Goal: Task Accomplishment & Management: Complete application form

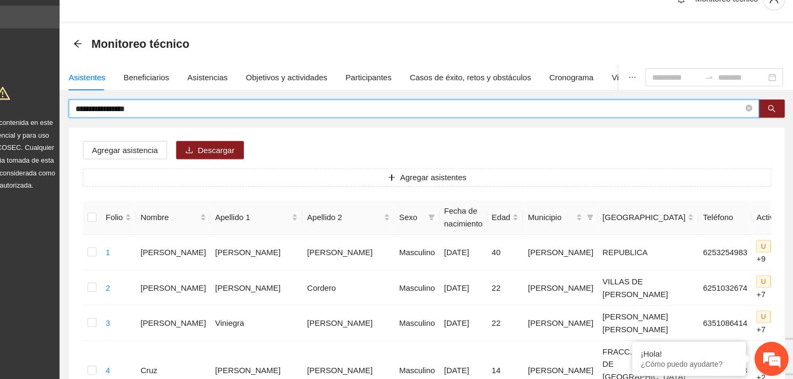
drag, startPoint x: 198, startPoint y: 124, endPoint x: 75, endPoint y: 132, distance: 123.1
type input "**********"
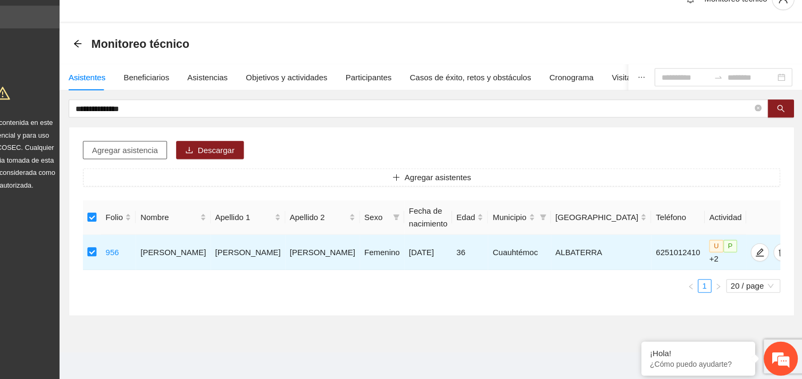
click at [173, 167] on span "Agregar asistencia" at bounding box center [168, 163] width 62 height 12
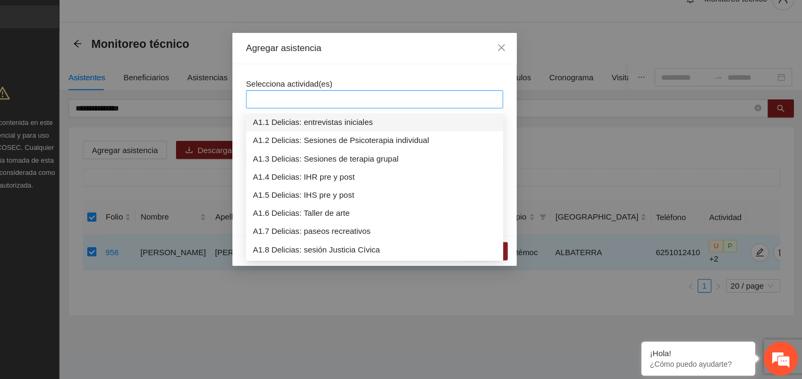
click at [337, 112] on div at bounding box center [400, 115] width 235 height 13
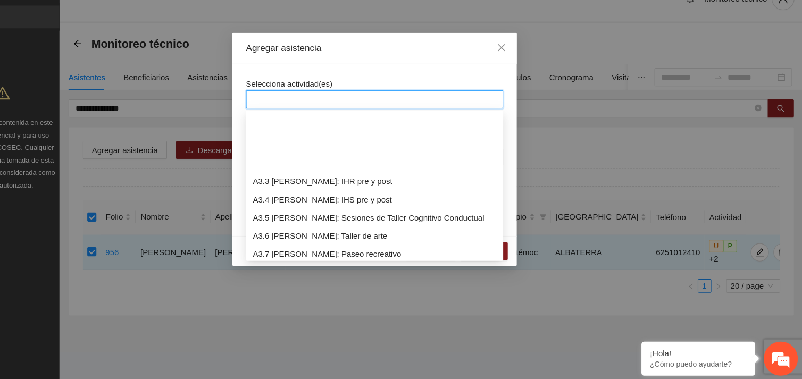
scroll to position [612, 0]
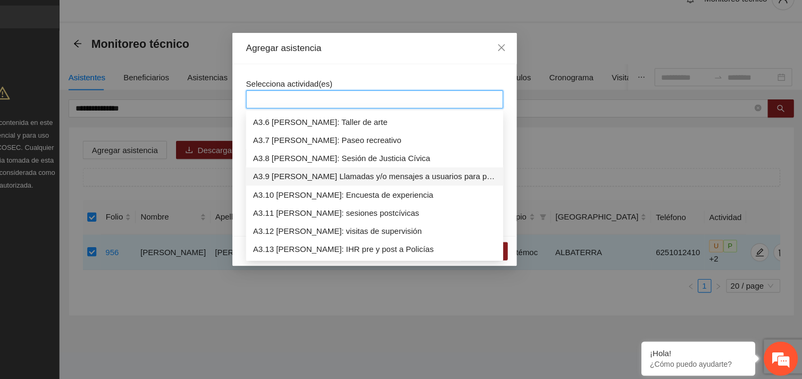
click at [357, 187] on div "A3.9 [PERSON_NAME] Llamadas y/o mensajes a usuarios para programación, seguimie…" at bounding box center [401, 188] width 228 height 12
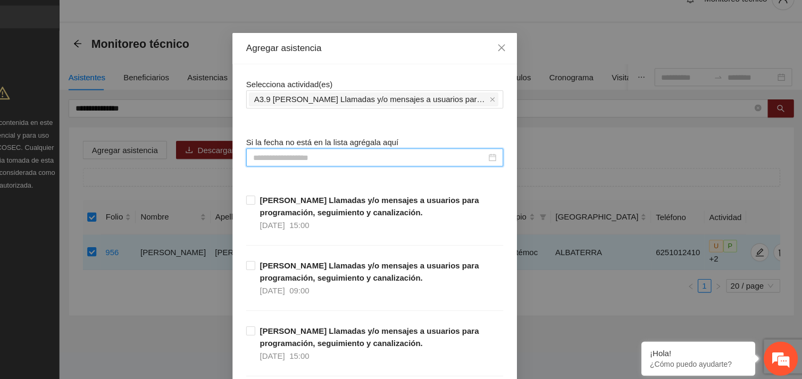
click at [324, 167] on input at bounding box center [396, 170] width 218 height 12
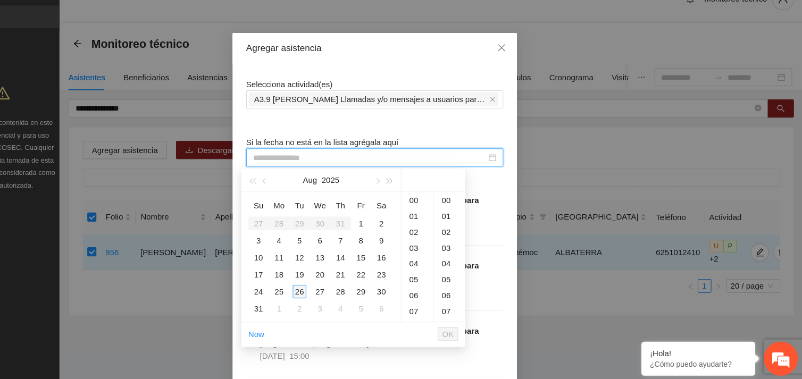
click at [334, 293] on div "26" at bounding box center [330, 295] width 13 height 13
click at [438, 207] on div "10" at bounding box center [441, 209] width 30 height 15
click at [463, 236] on div "18" at bounding box center [470, 238] width 29 height 15
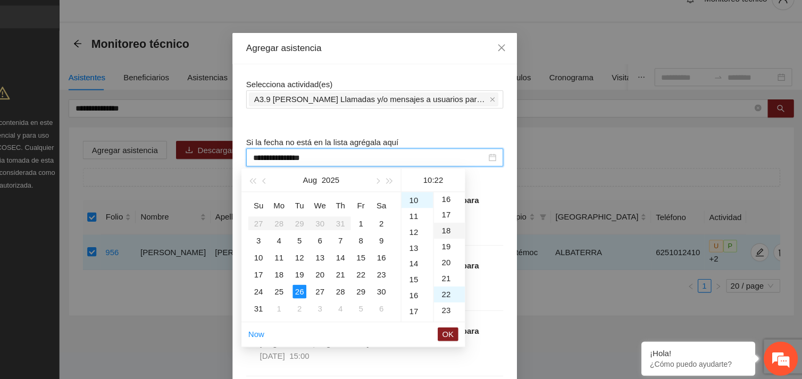
type input "**********"
click at [465, 329] on span "OK" at bounding box center [469, 335] width 11 height 12
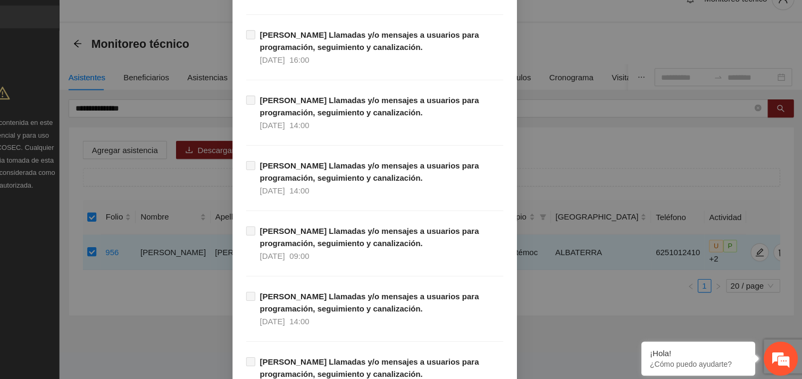
scroll to position [10849, 0]
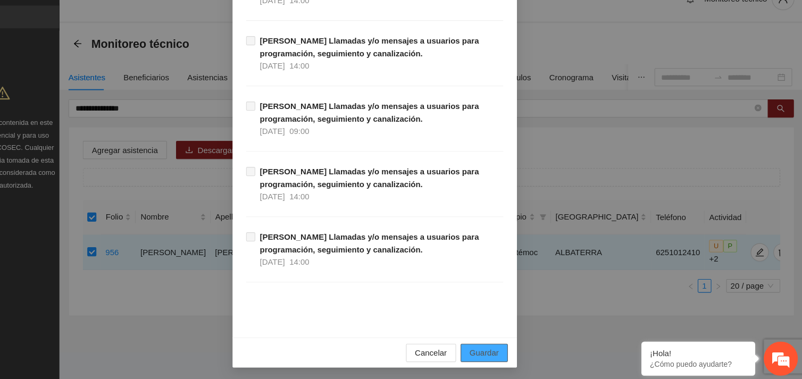
click at [482, 356] on button "Guardar" at bounding box center [503, 352] width 44 height 17
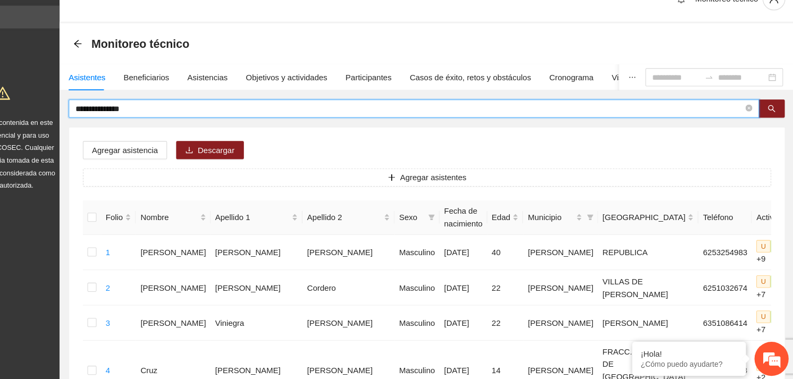
drag, startPoint x: 208, startPoint y: 125, endPoint x: 109, endPoint y: 122, distance: 99.4
type input "**********"
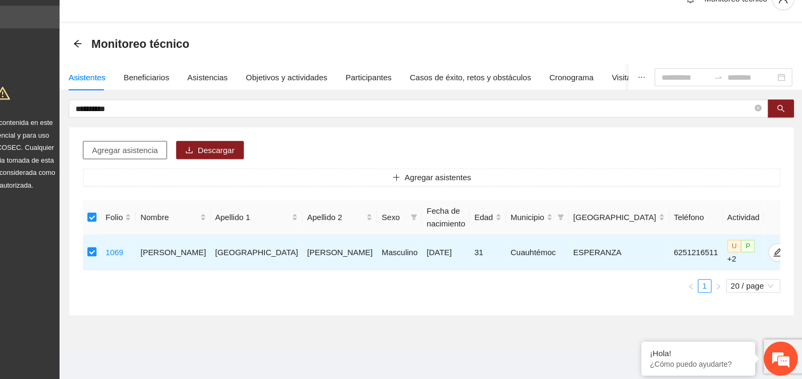
click at [167, 165] on span "Agregar asistencia" at bounding box center [168, 163] width 62 height 12
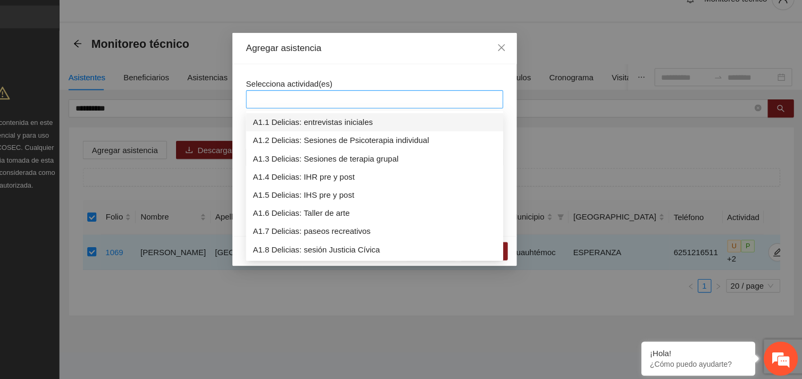
click at [343, 114] on div at bounding box center [400, 115] width 235 height 13
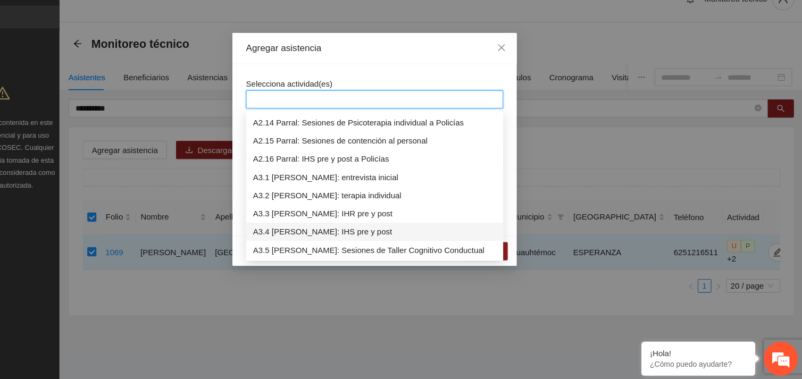
scroll to position [561, 0]
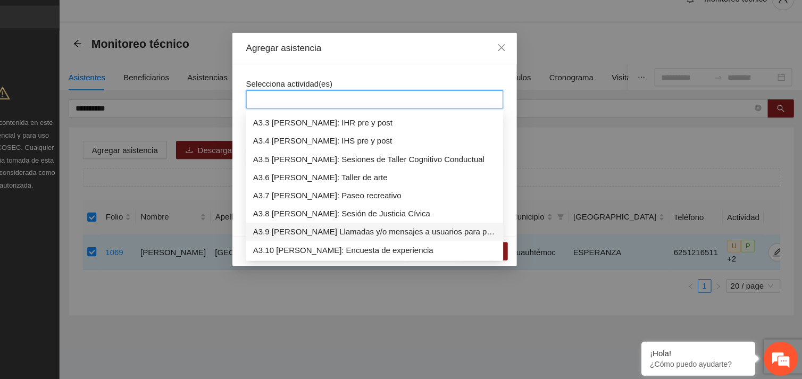
click at [348, 235] on div "A3.9 [PERSON_NAME] Llamadas y/o mensajes a usuarios para programación, seguimie…" at bounding box center [401, 239] width 228 height 12
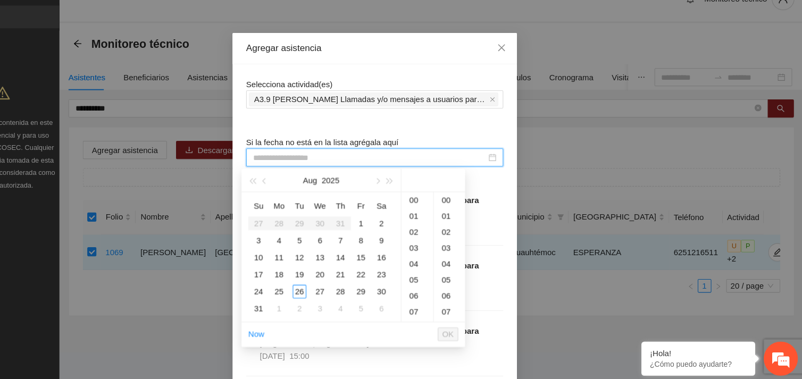
click at [325, 170] on input at bounding box center [396, 170] width 218 height 12
type input "**********"
click at [437, 291] on div "10" at bounding box center [441, 292] width 30 height 15
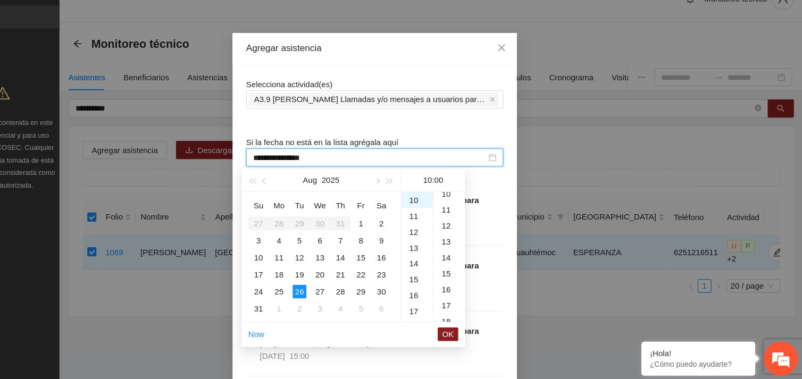
scroll to position [176, 0]
click at [466, 315] on div "19" at bounding box center [470, 315] width 29 height 15
type input "**********"
click at [467, 331] on span "OK" at bounding box center [469, 335] width 11 height 12
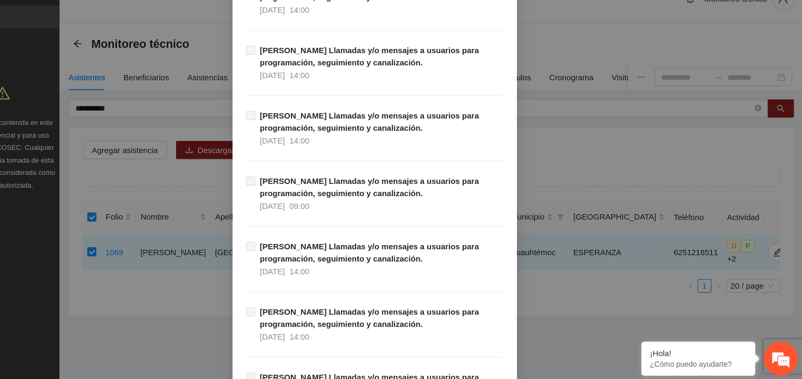
scroll to position [10849, 0]
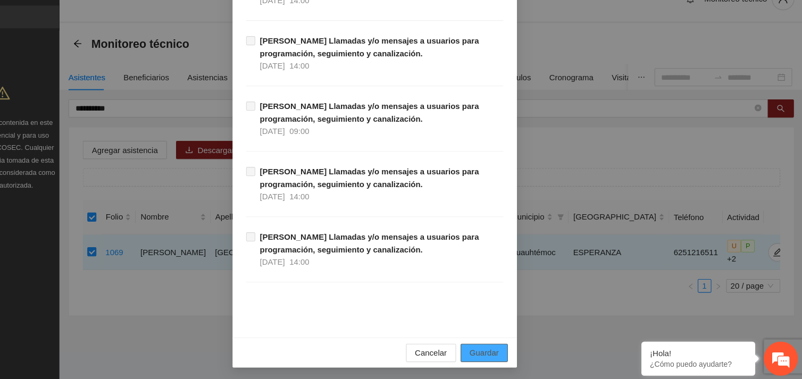
click at [503, 353] on span "Guardar" at bounding box center [503, 353] width 27 height 12
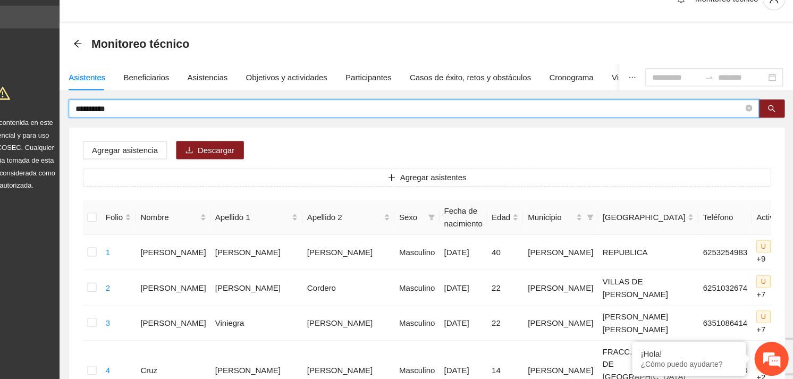
drag, startPoint x: 175, startPoint y: 122, endPoint x: 109, endPoint y: 124, distance: 65.4
type input "**********"
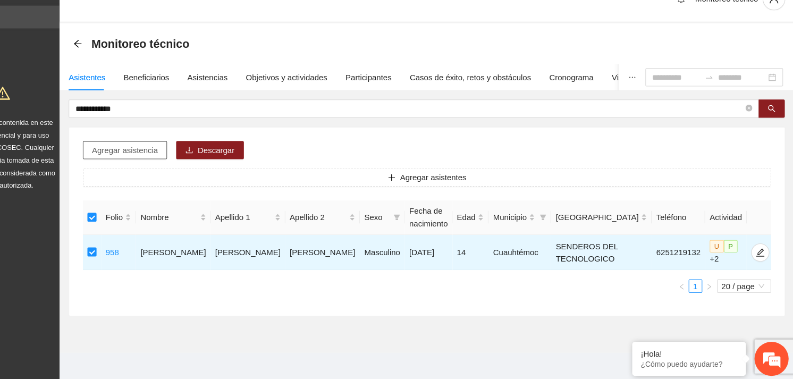
click at [189, 166] on span "Agregar asistencia" at bounding box center [168, 163] width 62 height 12
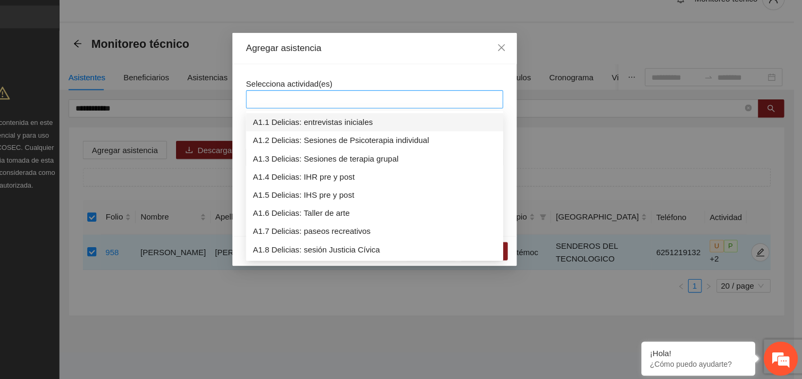
click at [326, 114] on div at bounding box center [400, 115] width 235 height 13
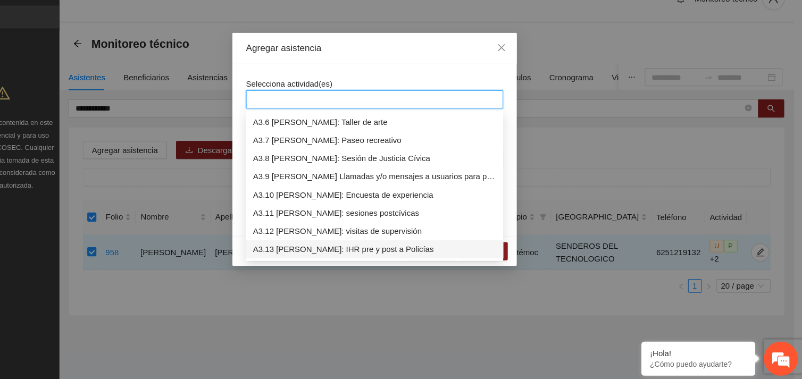
scroll to position [629, 0]
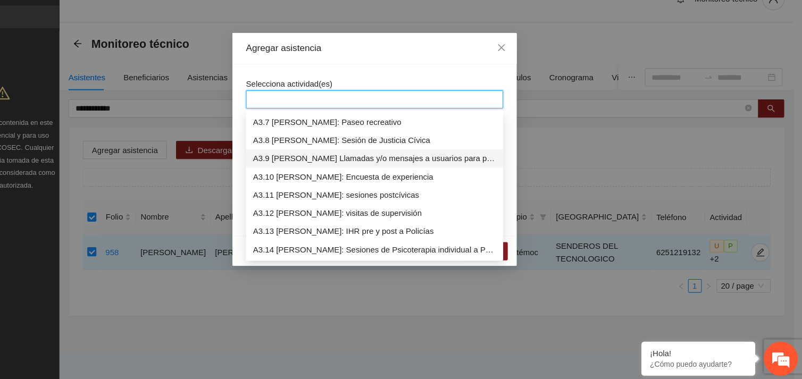
click at [322, 165] on div "A3.9 [PERSON_NAME] Llamadas y/o mensajes a usuarios para programación, seguimie…" at bounding box center [401, 171] width 228 height 12
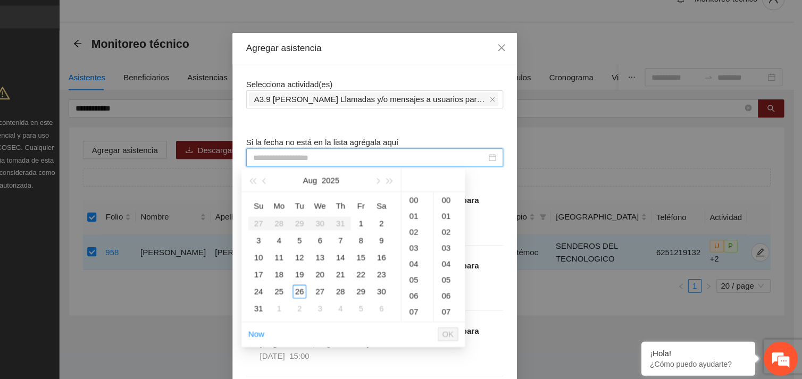
click at [321, 171] on input at bounding box center [396, 170] width 218 height 12
click at [327, 297] on div "26" at bounding box center [330, 295] width 13 height 13
click at [467, 228] on div "17" at bounding box center [470, 229] width 29 height 15
type input "**********"
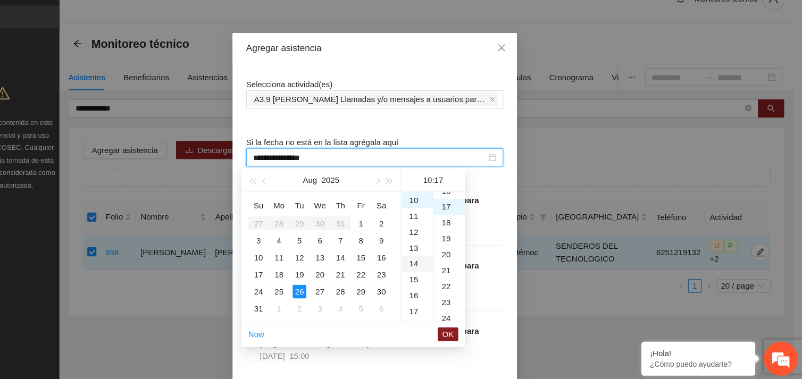
scroll to position [252, 0]
click at [468, 333] on span "OK" at bounding box center [469, 335] width 11 height 12
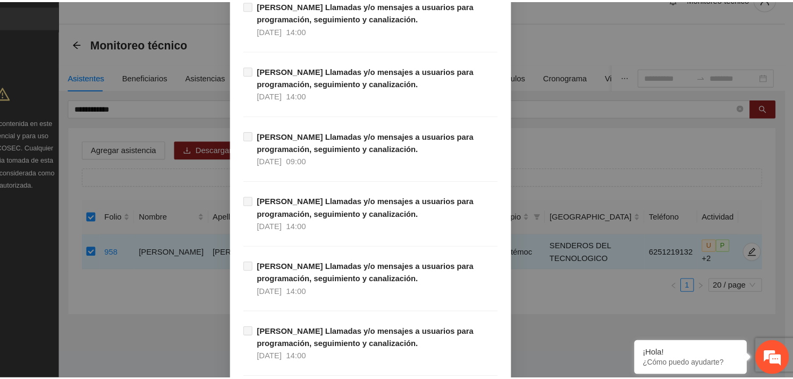
scroll to position [10849, 0]
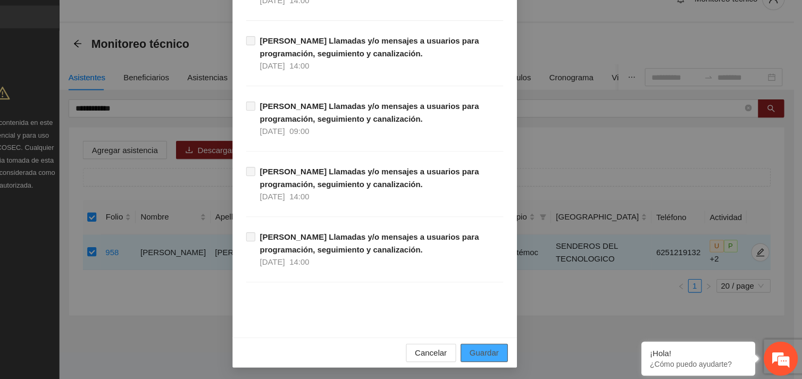
click at [501, 355] on span "Guardar" at bounding box center [503, 353] width 27 height 12
